Goal: Task Accomplishment & Management: Manage account settings

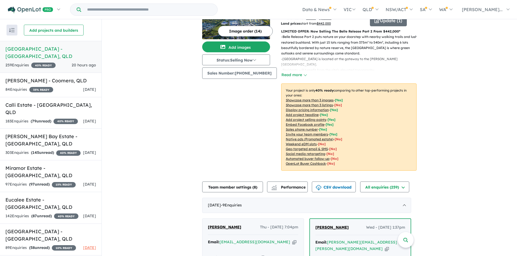
scroll to position [135, 0]
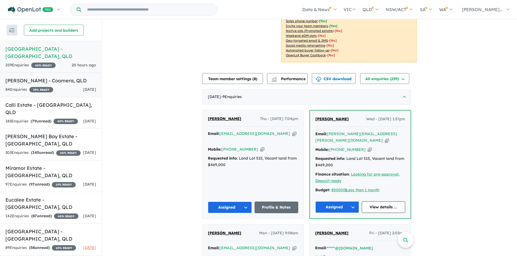
click at [68, 87] on div "84 Enquir ies ( 0 unread) 35 % READY [DATE]" at bounding box center [50, 90] width 91 height 7
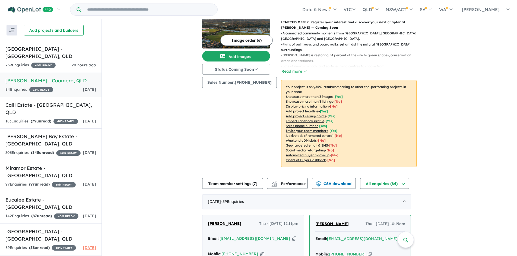
scroll to position [136, 0]
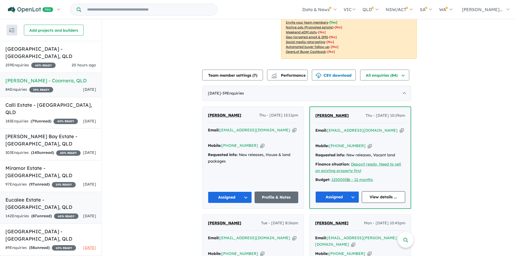
click at [45, 214] on strong "( 87 unread)" at bounding box center [41, 216] width 21 height 5
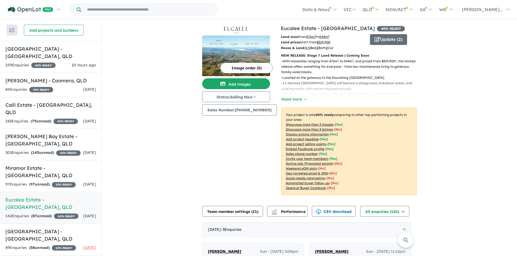
click at [314, 54] on p "NEW RELEASE: Stage 7 Land Release | Coming Soon" at bounding box center [348, 55] width 135 height 5
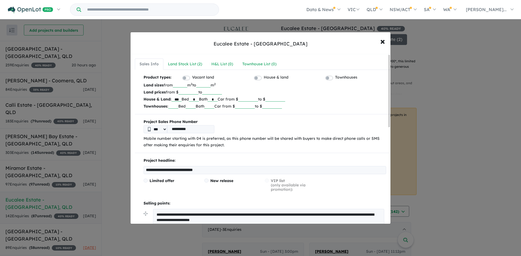
click at [227, 176] on div "**********" at bounding box center [262, 222] width 255 height 129
drag, startPoint x: 228, startPoint y: 173, endPoint x: 190, endPoint y: 173, distance: 38.3
click at [190, 173] on input "**********" at bounding box center [265, 170] width 243 height 8
type input "**********"
click at [186, 191] on div "Limited offer" at bounding box center [174, 185] width 61 height 13
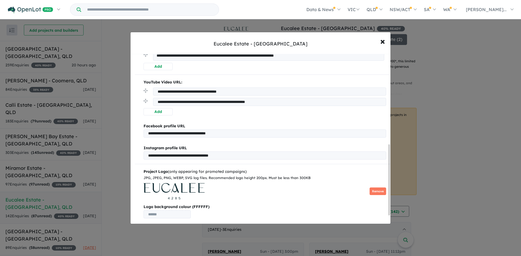
scroll to position [217, 0]
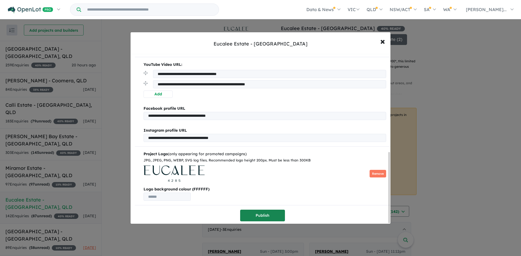
click at [257, 213] on button "Publish" at bounding box center [262, 216] width 45 height 12
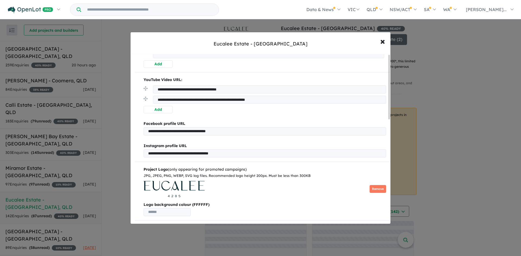
scroll to position [0, 0]
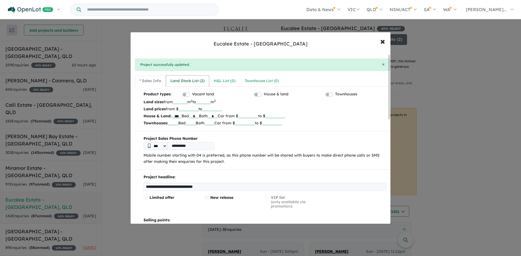
click at [190, 84] on div "Land Stock List ( 2 )" at bounding box center [187, 81] width 34 height 7
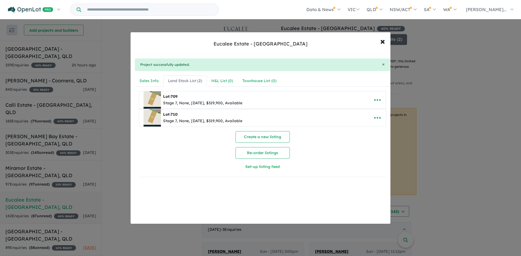
click at [242, 99] on div "Lot: 709" at bounding box center [202, 97] width 79 height 7
click at [205, 103] on div "Stage 7, None, [DATE], $319,900, Available" at bounding box center [202, 103] width 79 height 7
click at [374, 100] on icon "button" at bounding box center [377, 100] width 7 height 2
click at [365, 112] on link "Edit" at bounding box center [365, 113] width 40 height 12
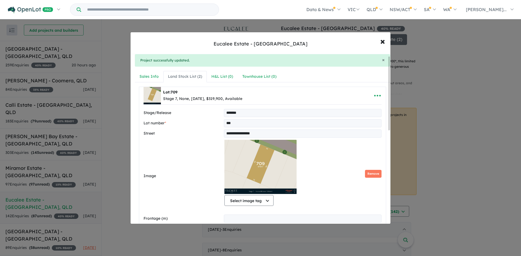
scroll to position [4, 0]
drag, startPoint x: 382, startPoint y: 42, endPoint x: 452, endPoint y: 68, distance: 74.3
click at [383, 42] on span "×" at bounding box center [382, 41] width 5 height 12
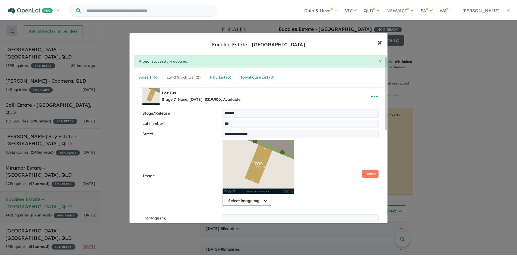
scroll to position [0, 0]
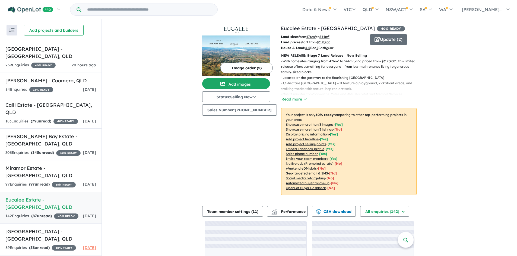
click at [466, 100] on div "View 10 projects in your account Eucalee Estate - [GEOGRAPHIC_DATA] 40 % READY …" at bounding box center [309, 153] width 415 height 269
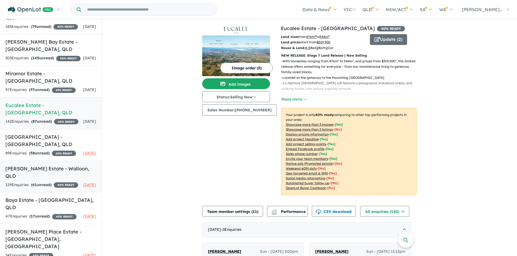
scroll to position [96, 0]
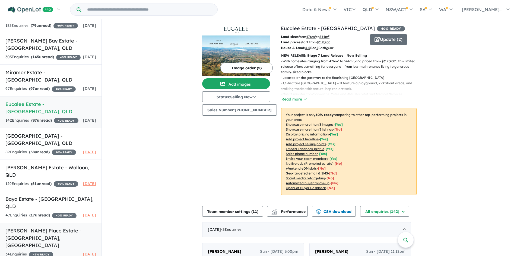
click at [18, 234] on h5 "[PERSON_NAME] Place Estate - [GEOGRAPHIC_DATA] , [GEOGRAPHIC_DATA]" at bounding box center [50, 238] width 91 height 22
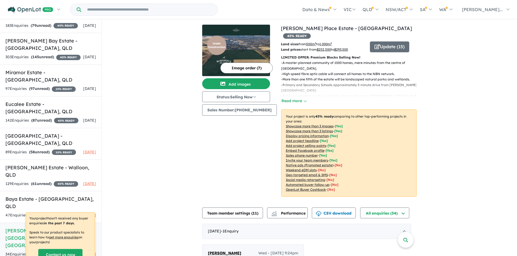
click at [244, 42] on img at bounding box center [236, 56] width 68 height 41
click at [7, 232] on h5 "[PERSON_NAME] Place Estate - [GEOGRAPHIC_DATA] , [GEOGRAPHIC_DATA]" at bounding box center [50, 238] width 91 height 22
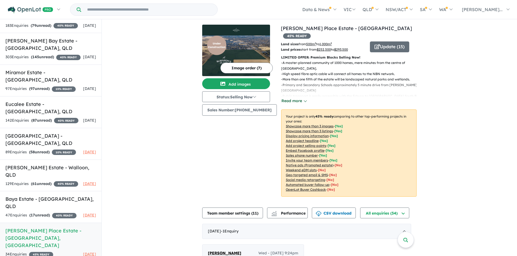
click at [300, 98] on button "Read more" at bounding box center [294, 101] width 26 height 6
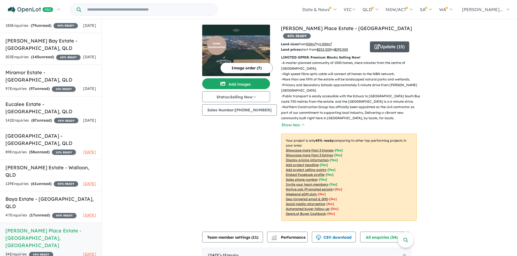
click at [394, 42] on button "Update ( 15 )" at bounding box center [389, 47] width 39 height 11
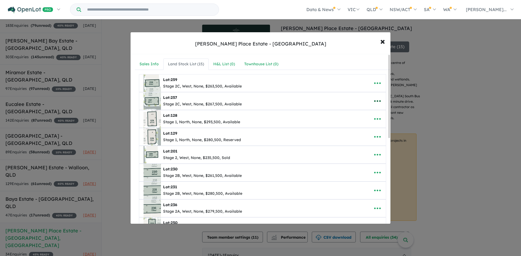
click at [377, 102] on icon "button" at bounding box center [377, 101] width 8 height 8
click at [372, 127] on link "Remove" at bounding box center [365, 127] width 40 height 12
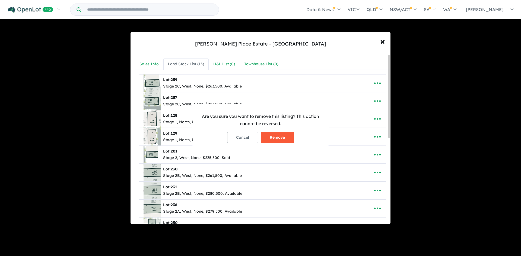
click at [283, 140] on button "Remove" at bounding box center [277, 138] width 33 height 12
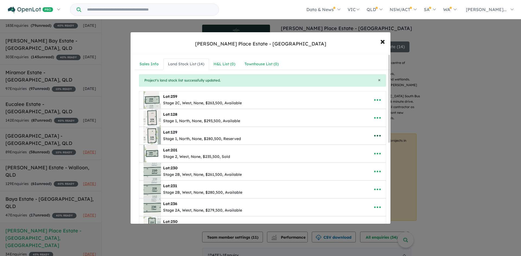
click at [376, 137] on icon "button" at bounding box center [377, 136] width 8 height 8
click at [369, 159] on link "Remove" at bounding box center [365, 161] width 40 height 12
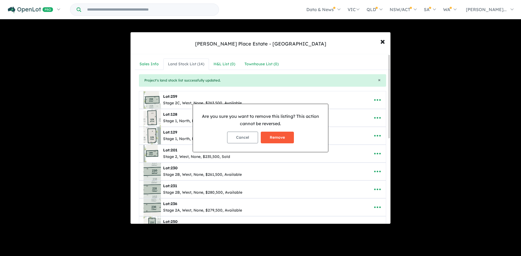
click at [284, 141] on button "Remove" at bounding box center [277, 138] width 33 height 12
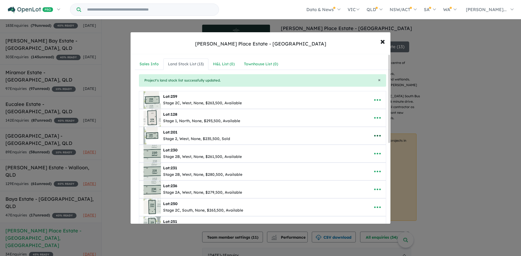
click at [374, 135] on icon "button" at bounding box center [377, 136] width 8 height 8
click at [374, 161] on link "Remove" at bounding box center [365, 161] width 40 height 12
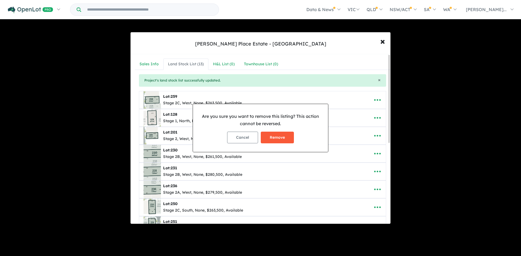
click at [280, 139] on button "Remove" at bounding box center [277, 138] width 33 height 12
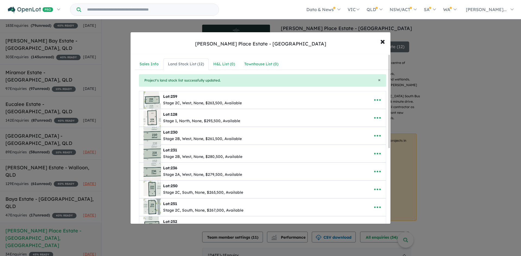
scroll to position [109, 0]
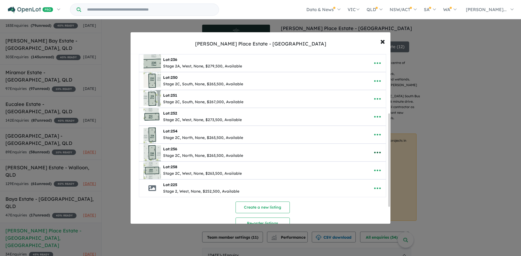
click at [376, 153] on icon "button" at bounding box center [377, 153] width 7 height 2
click at [374, 179] on link "Remove" at bounding box center [365, 178] width 40 height 12
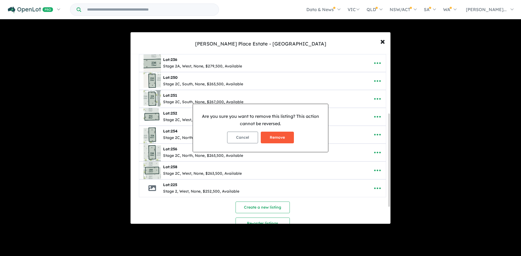
click at [287, 138] on button "Remove" at bounding box center [277, 138] width 33 height 12
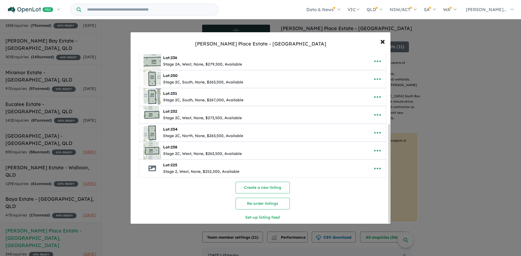
scroll to position [121, 0]
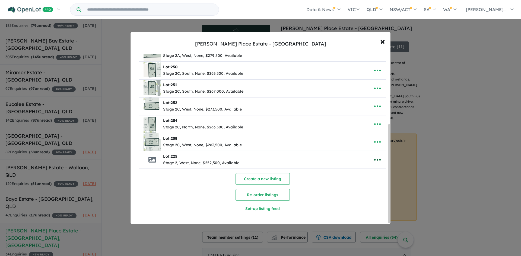
click at [377, 158] on icon "button" at bounding box center [377, 160] width 8 height 8
click at [370, 183] on link "Remove" at bounding box center [365, 186] width 40 height 12
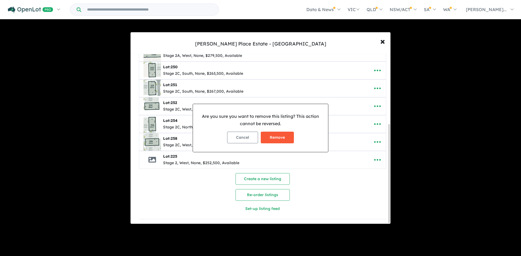
click at [283, 140] on button "Remove" at bounding box center [277, 138] width 33 height 12
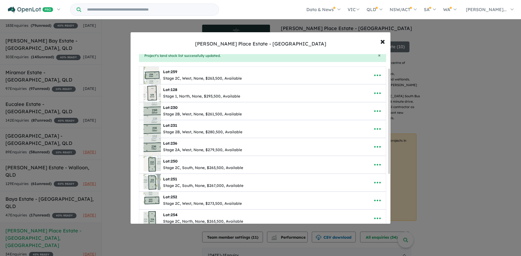
scroll to position [23, 0]
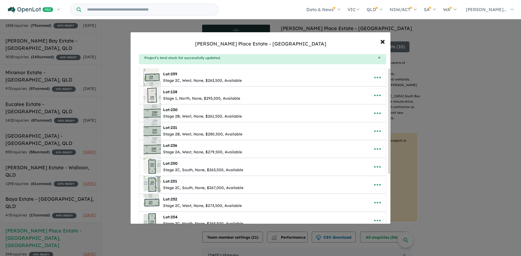
drag, startPoint x: 389, startPoint y: 156, endPoint x: 391, endPoint y: 107, distance: 49.4
click at [391, 107] on div "**********" at bounding box center [260, 128] width 521 height 256
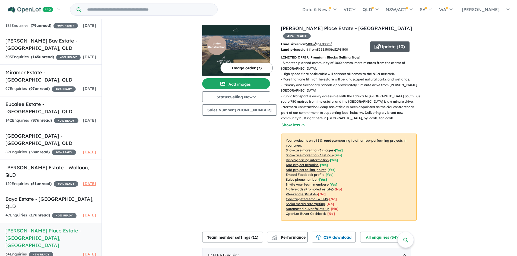
click at [382, 42] on button "Update ( 10 )" at bounding box center [390, 47] width 40 height 11
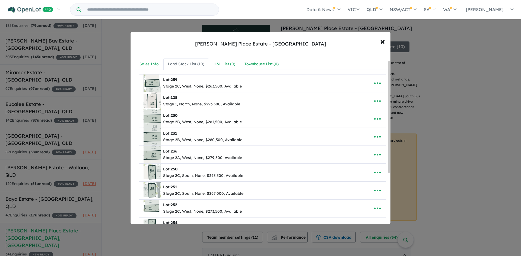
scroll to position [86, 0]
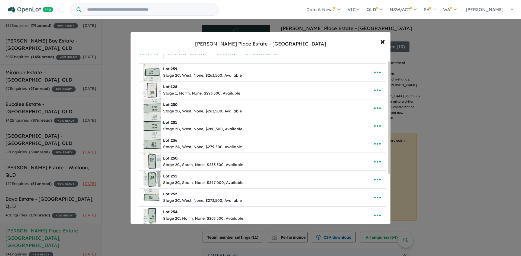
drag, startPoint x: 390, startPoint y: 164, endPoint x: 383, endPoint y: 113, distance: 50.9
click at [384, 113] on div "**********" at bounding box center [261, 139] width 260 height 170
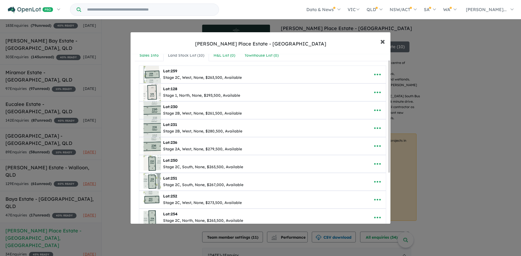
click at [381, 42] on span "×" at bounding box center [382, 41] width 5 height 12
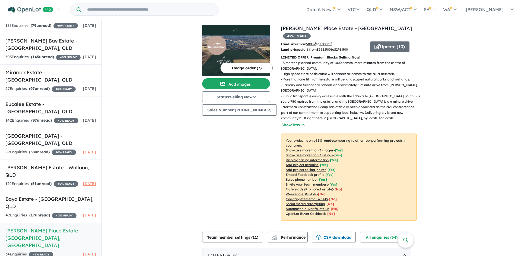
scroll to position [0, 0]
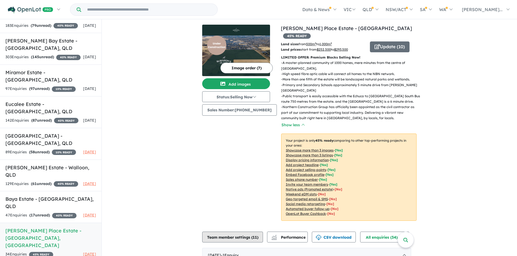
click at [255, 235] on span "11" at bounding box center [255, 237] width 4 height 5
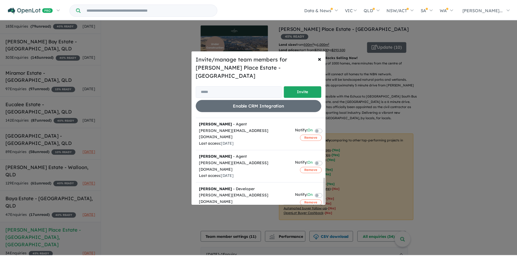
scroll to position [205, 0]
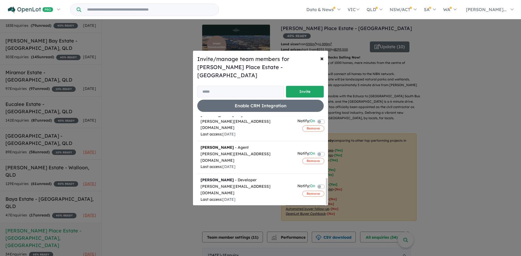
drag, startPoint x: 326, startPoint y: 124, endPoint x: 323, endPoint y: 191, distance: 67.1
click at [323, 191] on div "Team member Action (Invite sent) [PERSON_NAME][EMAIL_ADDRESS][DOMAIN_NAME] Noti…" at bounding box center [262, 161] width 131 height 89
click at [321, 62] on span "×" at bounding box center [322, 58] width 4 height 8
